Goal: Transaction & Acquisition: Book appointment/travel/reservation

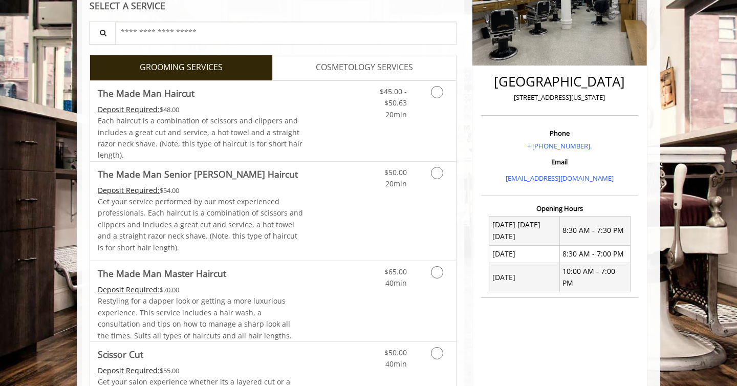
scroll to position [210, 0]
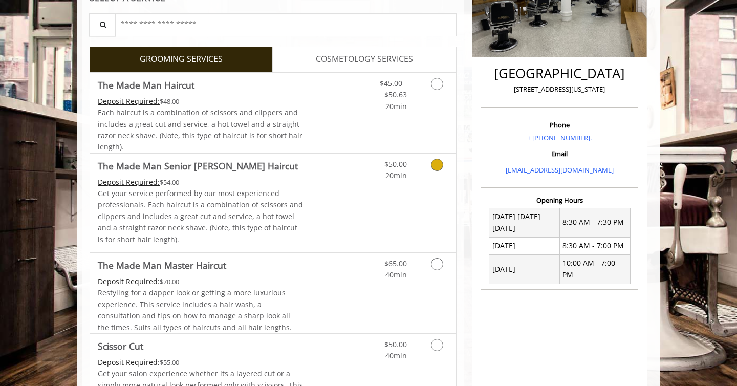
click at [243, 170] on Haircut "The Made Man Senior [PERSON_NAME] Haircut" at bounding box center [198, 166] width 200 height 14
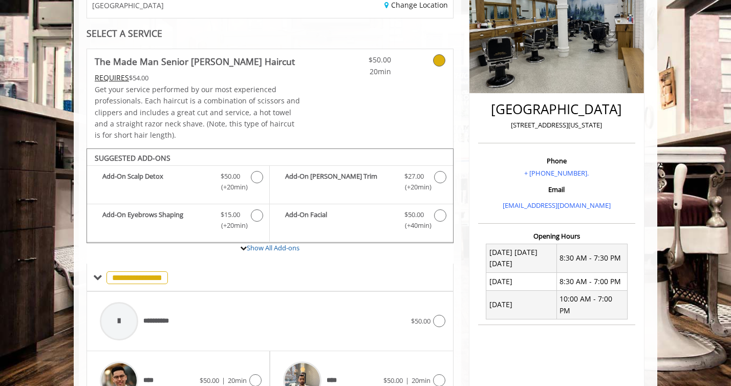
scroll to position [183, 0]
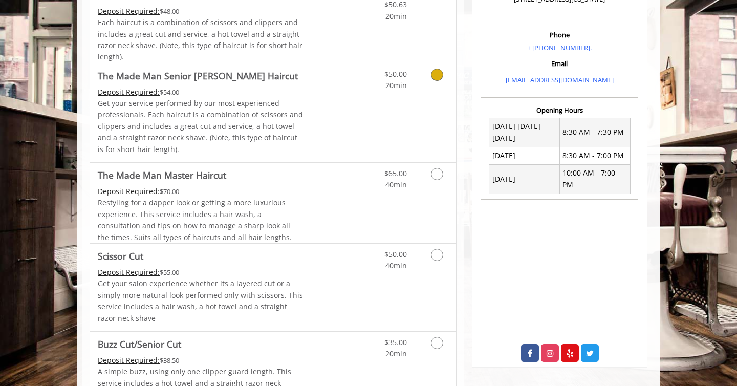
scroll to position [302, 0]
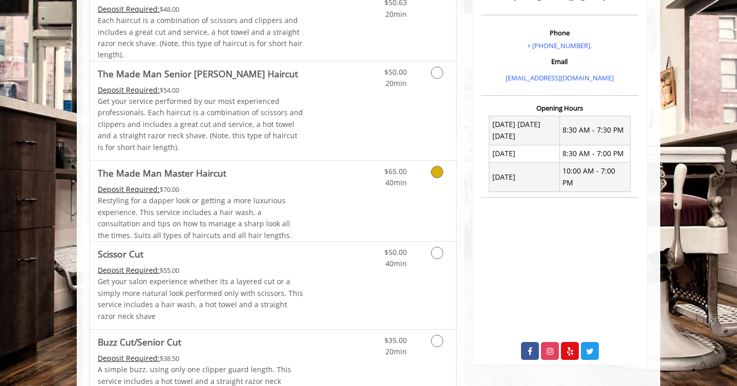
click at [431, 185] on link "Grooming services" at bounding box center [435, 175] width 26 height 28
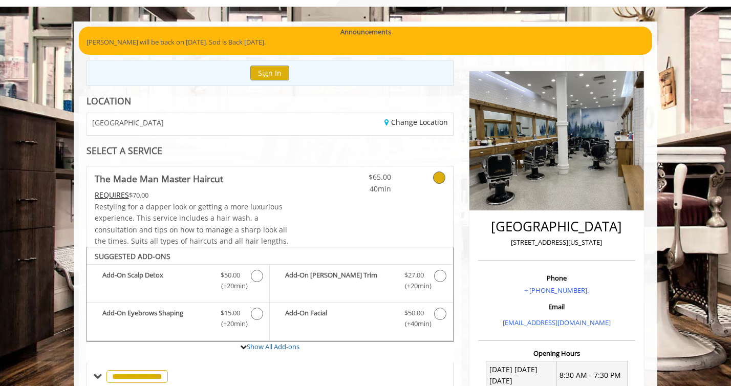
scroll to position [56, 0]
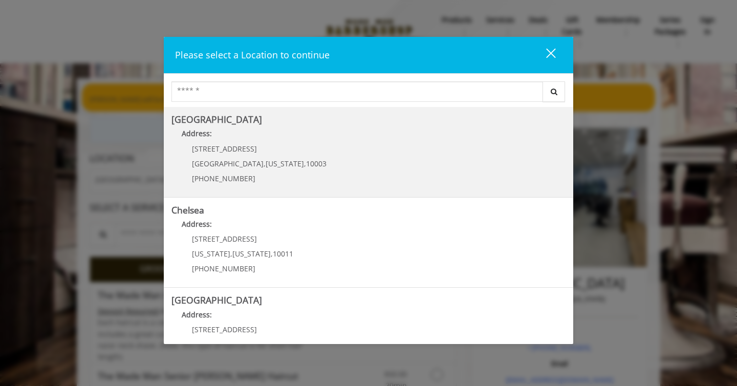
click at [341, 178] on Village "[GEOGRAPHIC_DATA] Address: [STREET_ADDRESS][US_STATE] (212) 598-1840" at bounding box center [368, 152] width 394 height 75
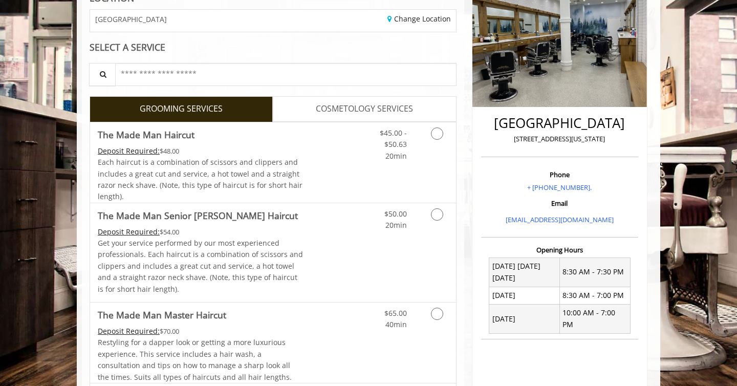
scroll to position [165, 0]
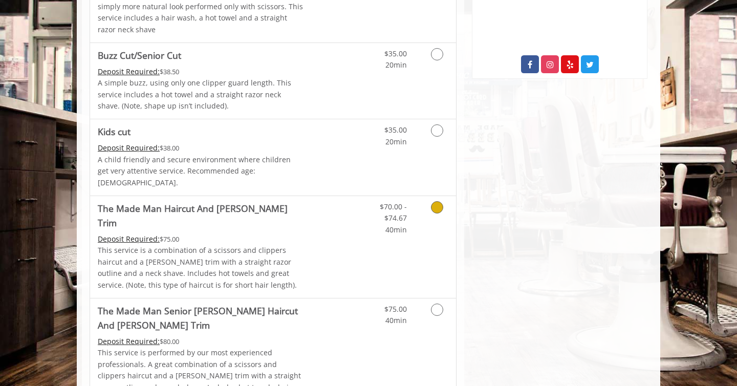
scroll to position [706, 0]
